Goal: Information Seeking & Learning: Learn about a topic

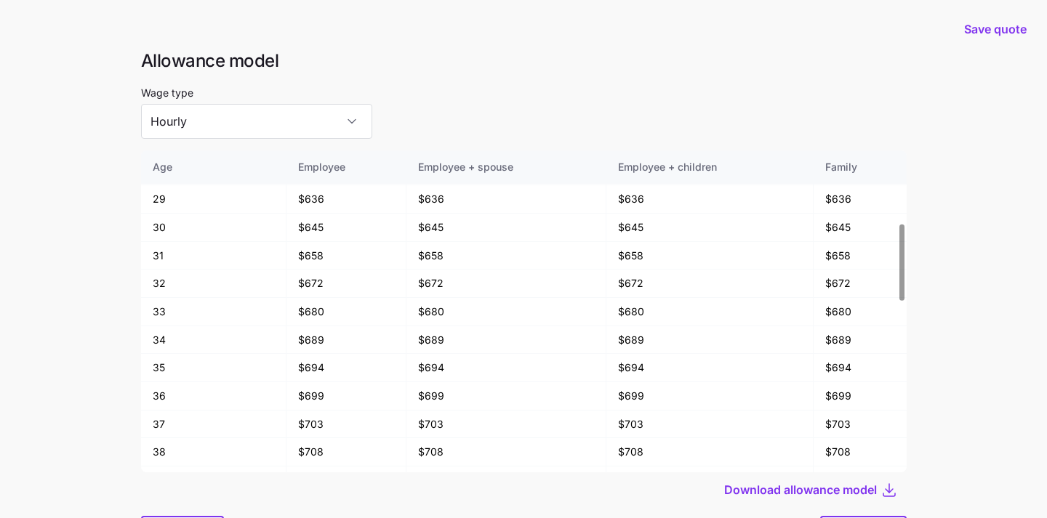
scroll to position [78, 0]
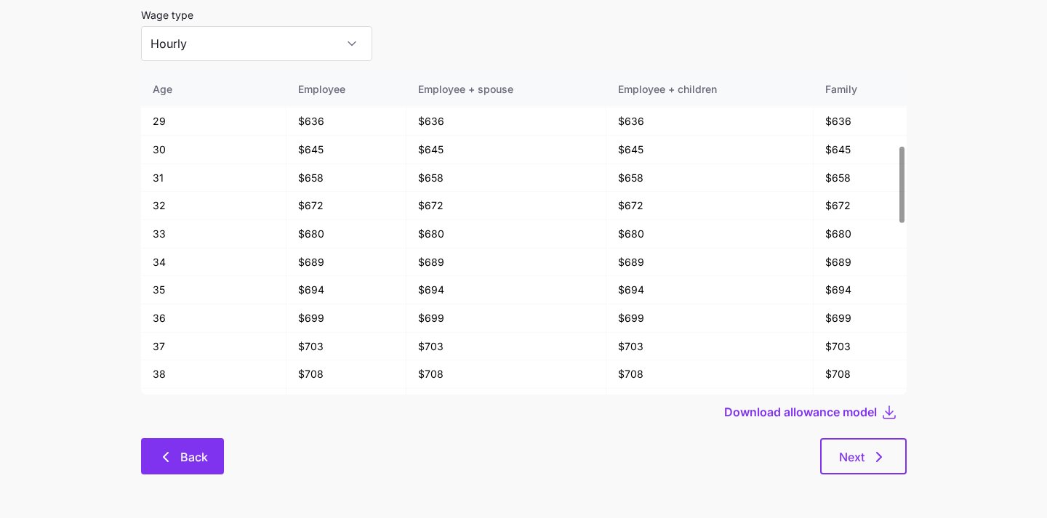
click at [161, 452] on icon "button" at bounding box center [165, 457] width 17 height 17
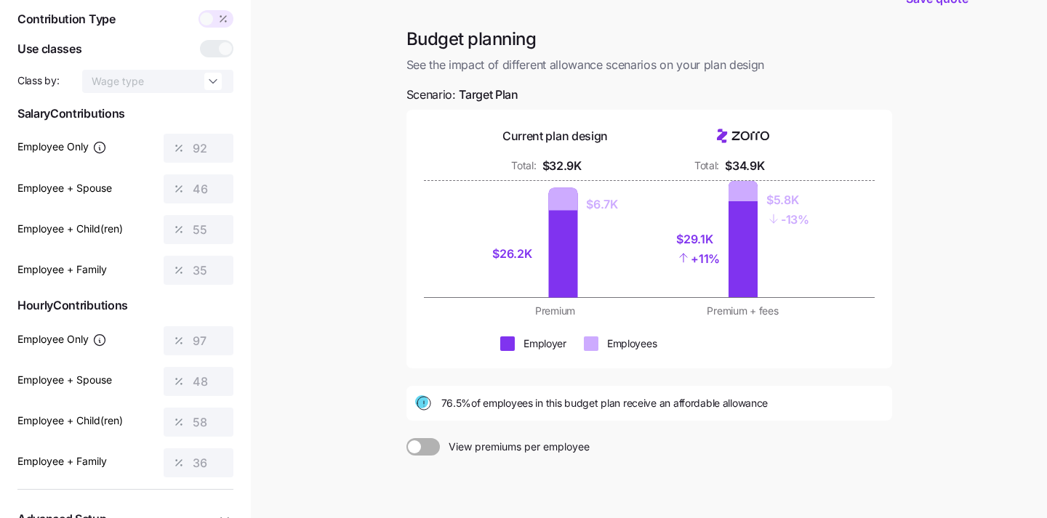
scroll to position [148, 0]
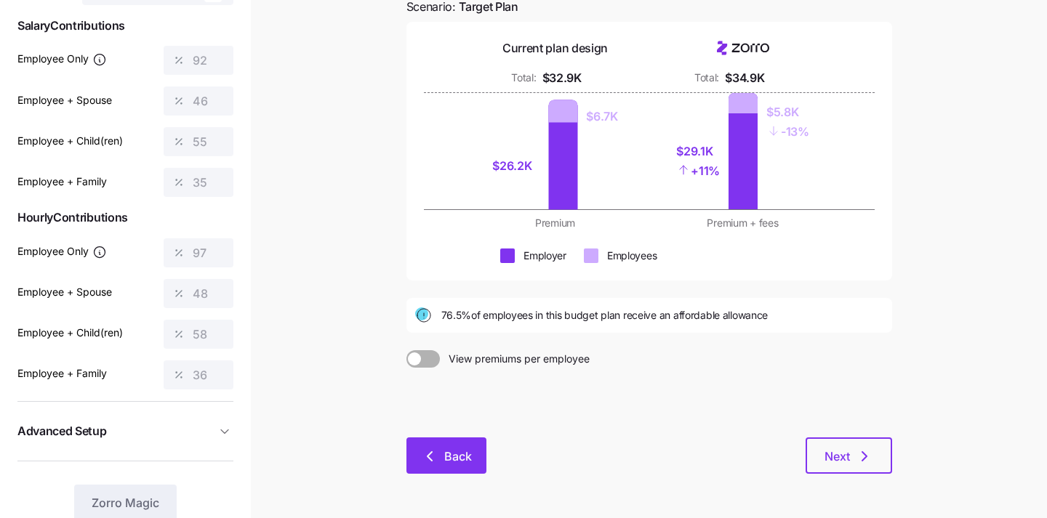
click at [452, 459] on span "Back" at bounding box center [458, 456] width 28 height 17
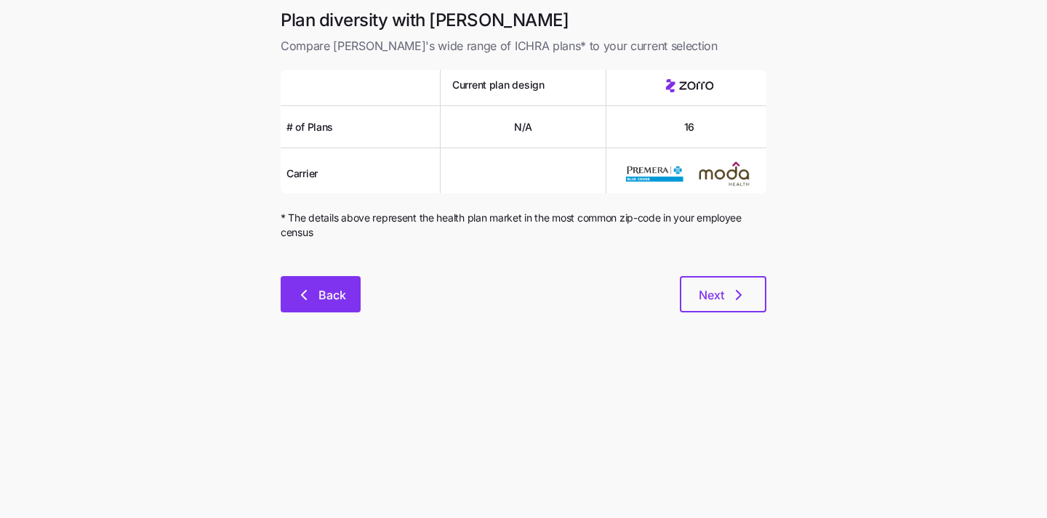
click at [320, 283] on button "Back" at bounding box center [321, 294] width 80 height 36
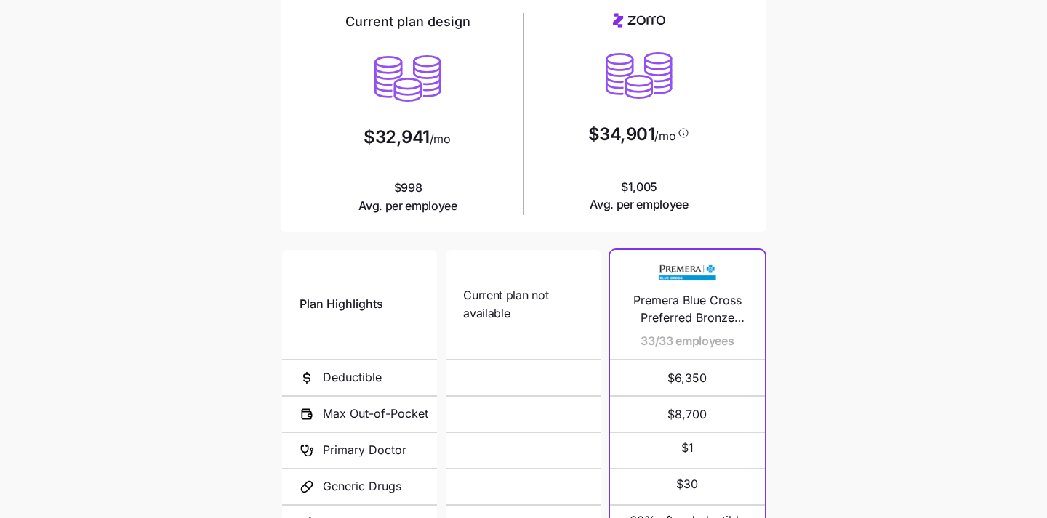
scroll to position [275, 0]
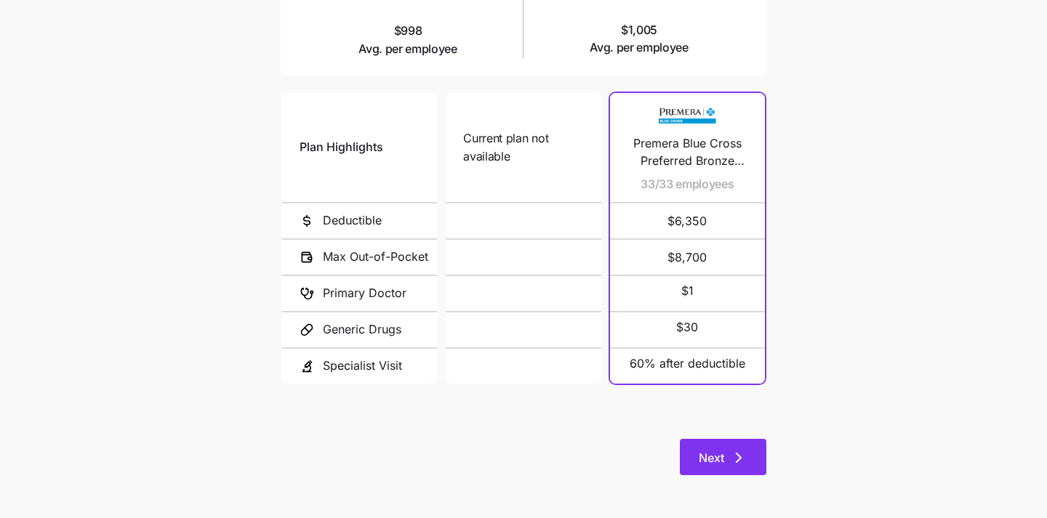
click at [716, 439] on button "Next" at bounding box center [723, 457] width 87 height 36
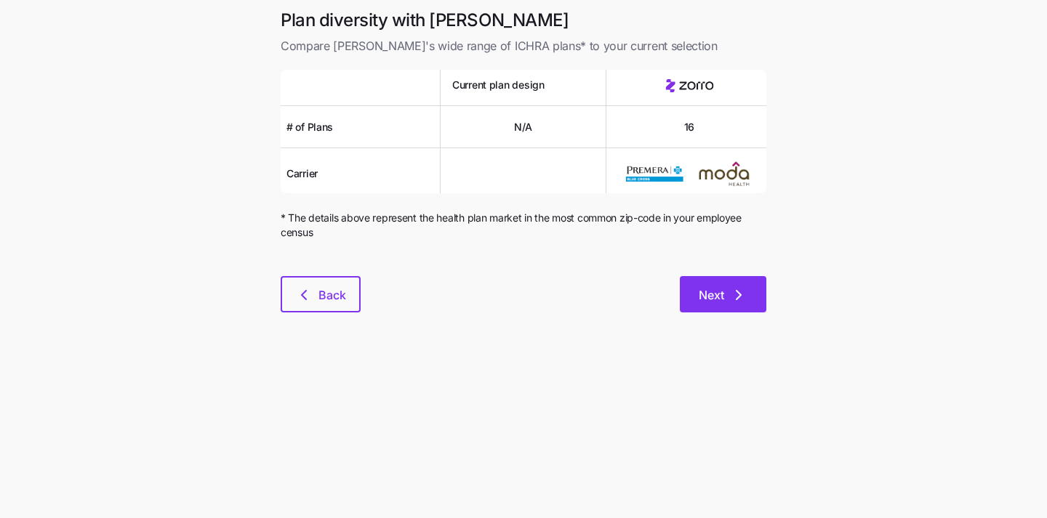
click at [713, 292] on span "Next" at bounding box center [711, 295] width 25 height 17
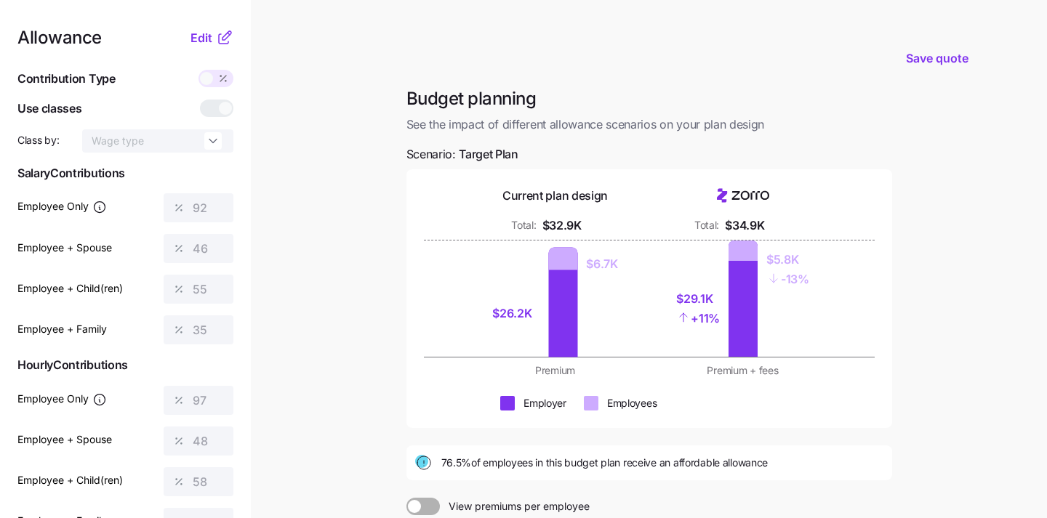
scroll to position [196, 0]
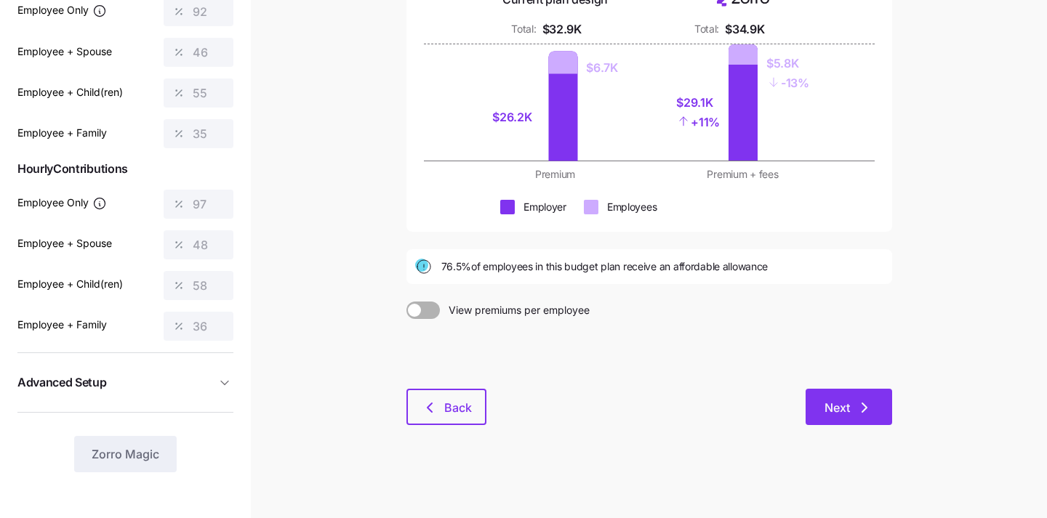
click at [840, 401] on span "Next" at bounding box center [837, 407] width 25 height 17
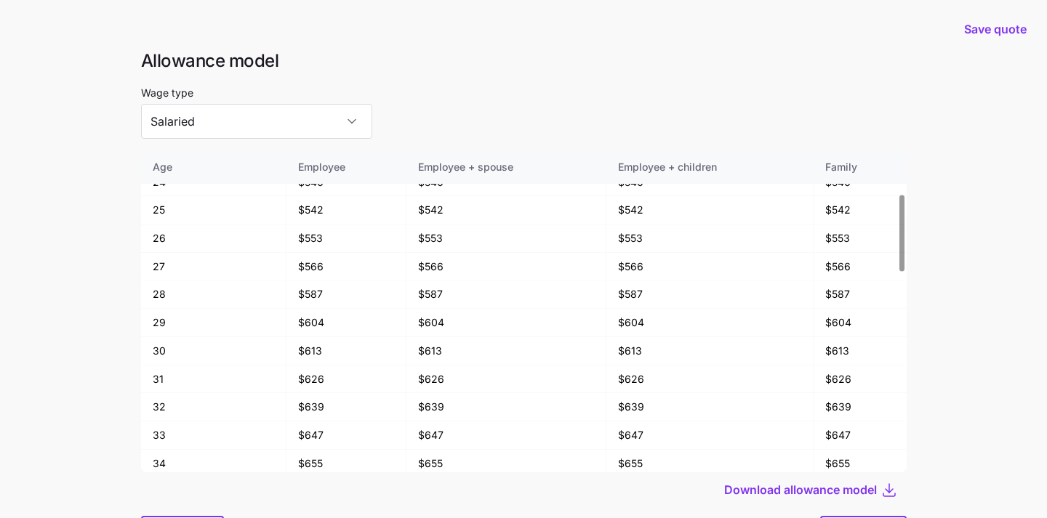
scroll to position [78, 0]
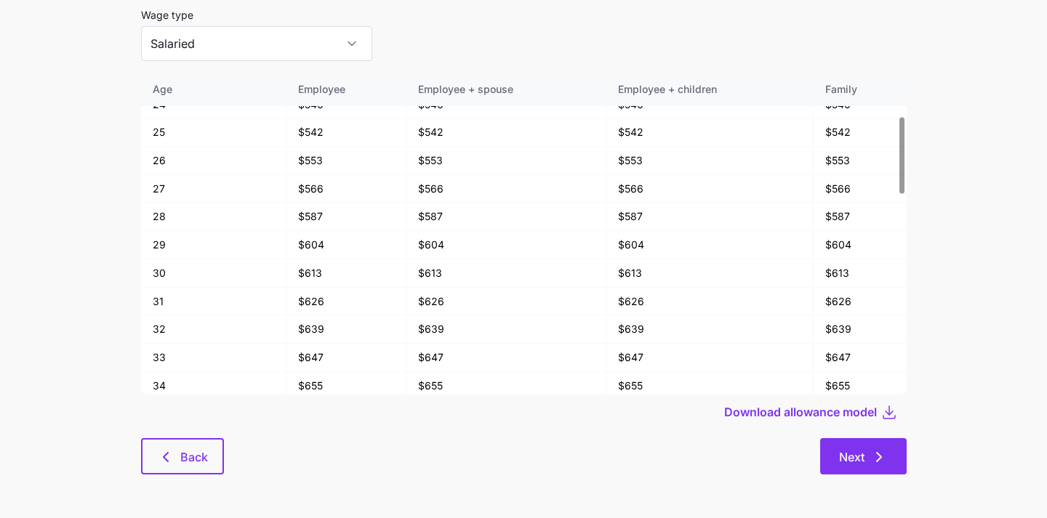
click at [881, 444] on button "Next" at bounding box center [863, 457] width 87 height 36
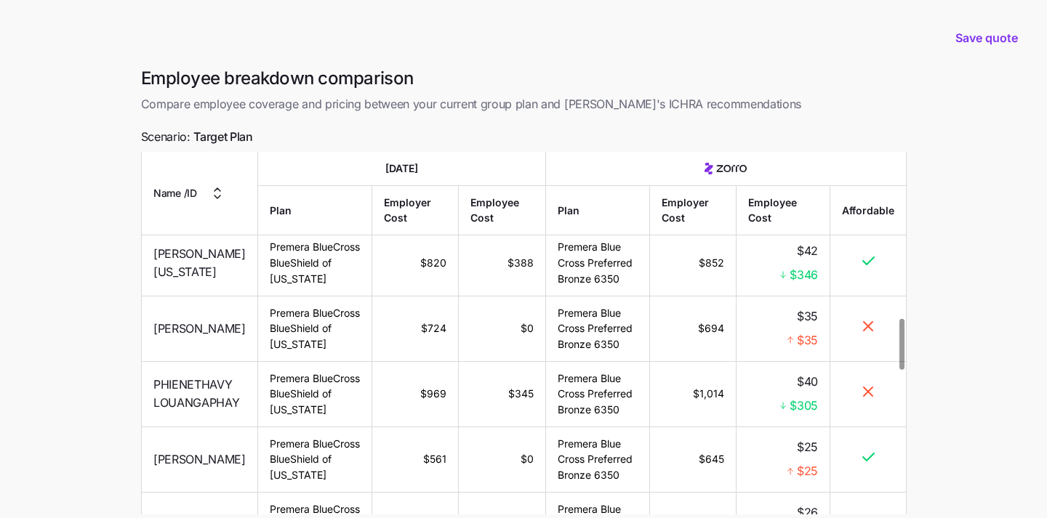
scroll to position [129, 0]
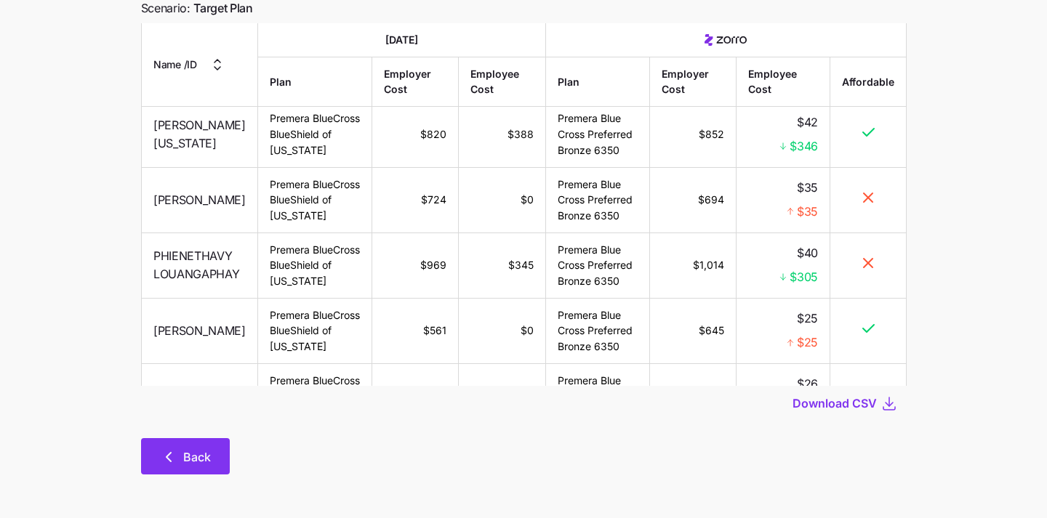
click at [171, 459] on icon "button" at bounding box center [168, 457] width 17 height 17
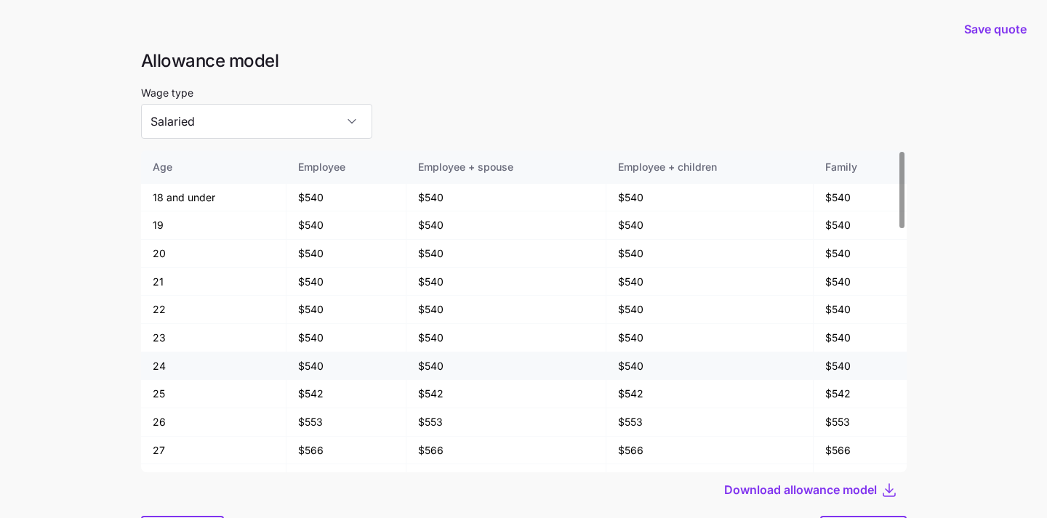
scroll to position [78, 0]
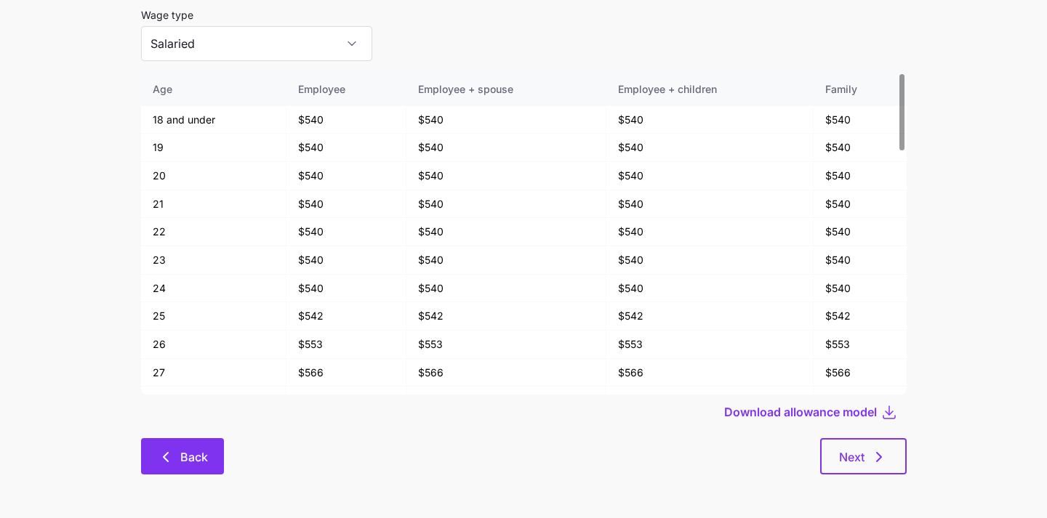
click at [201, 463] on span "Back" at bounding box center [194, 457] width 28 height 17
